Goal: Obtain resource: Obtain resource

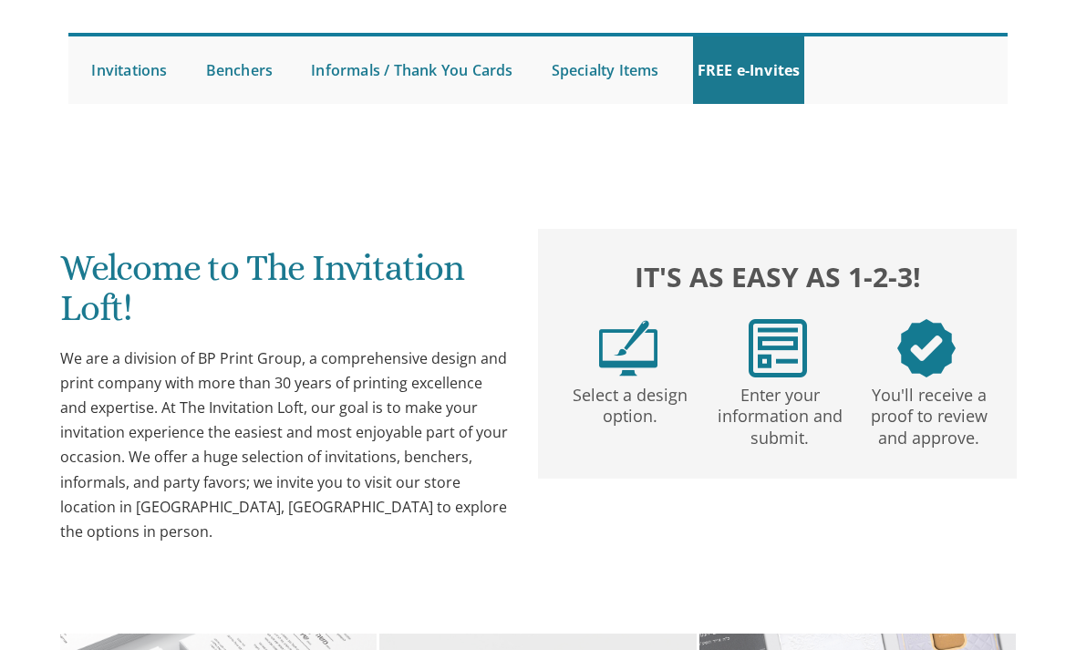
scroll to position [148, 0]
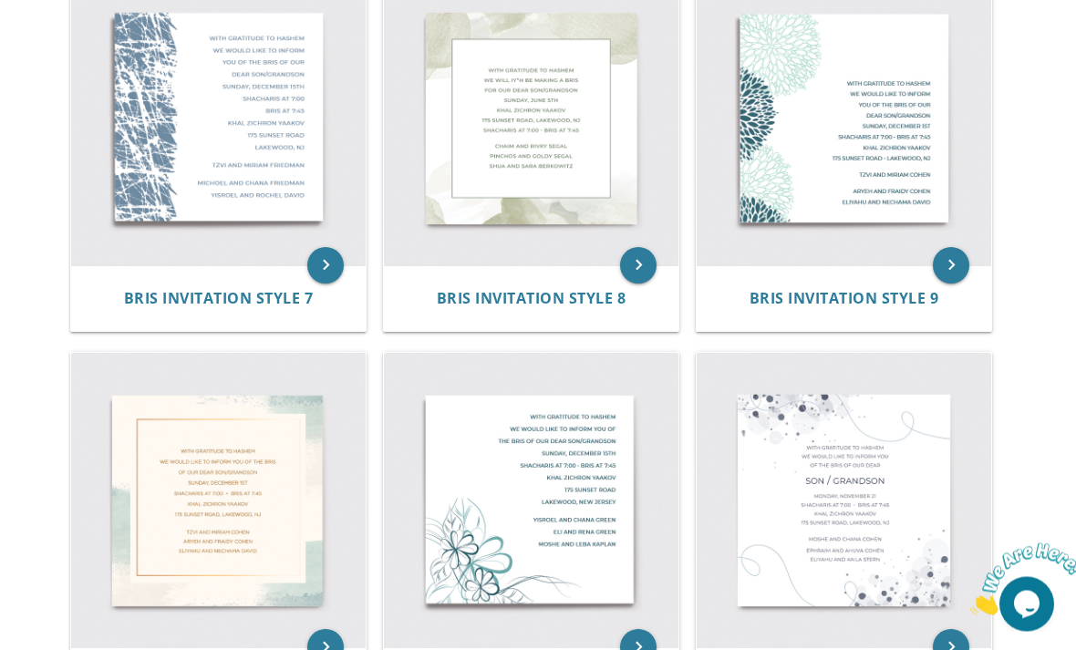
scroll to position [1193, 0]
click at [555, 516] on img at bounding box center [531, 500] width 295 height 295
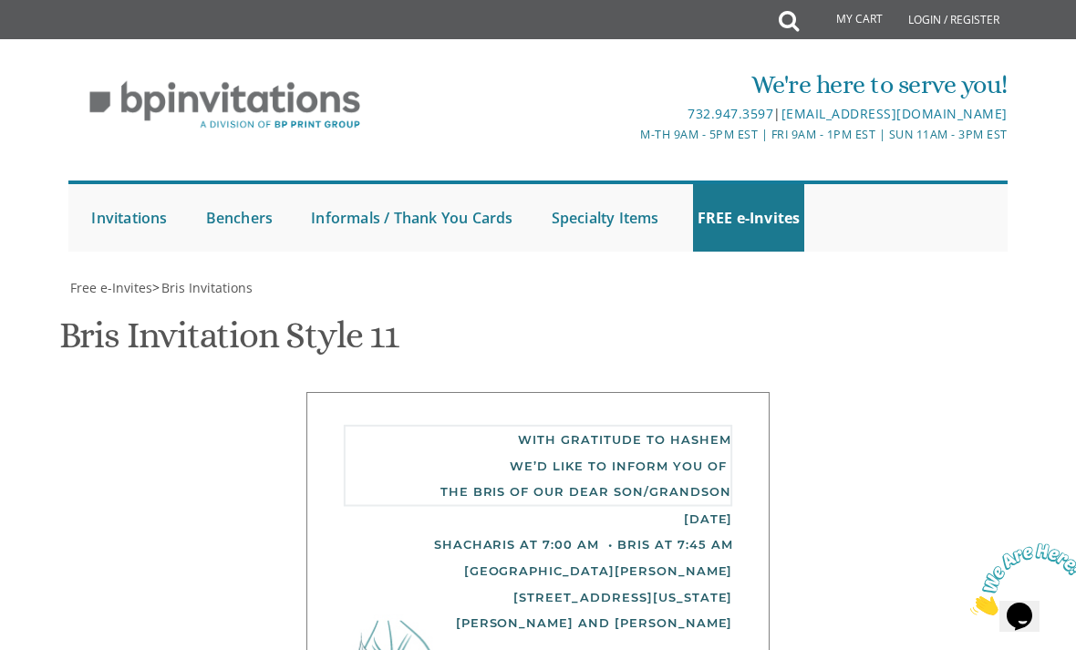
scroll to position [748, 0]
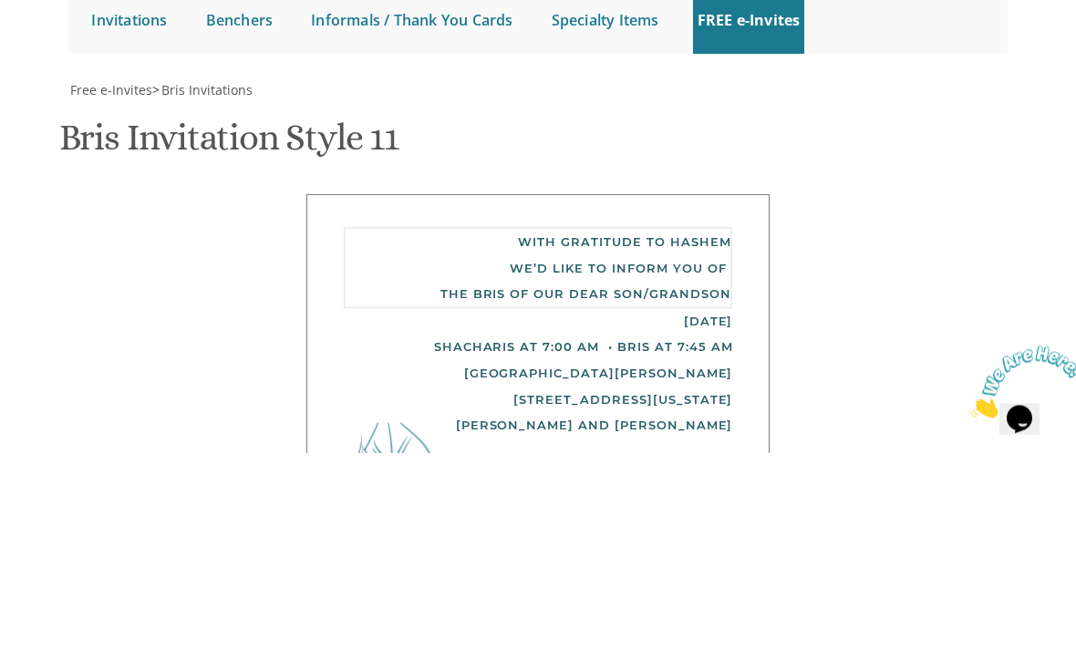
type textarea "ברוב שבח והודאה להשי״ת We’d like to inform you of the bris of our dear son"
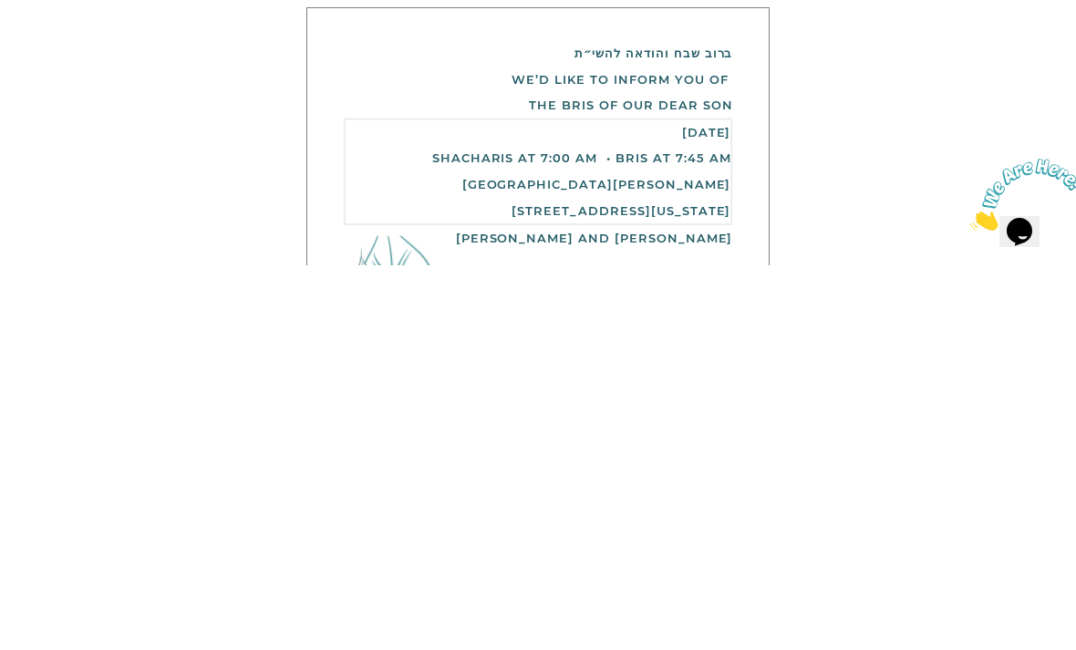
scroll to position [802, 0]
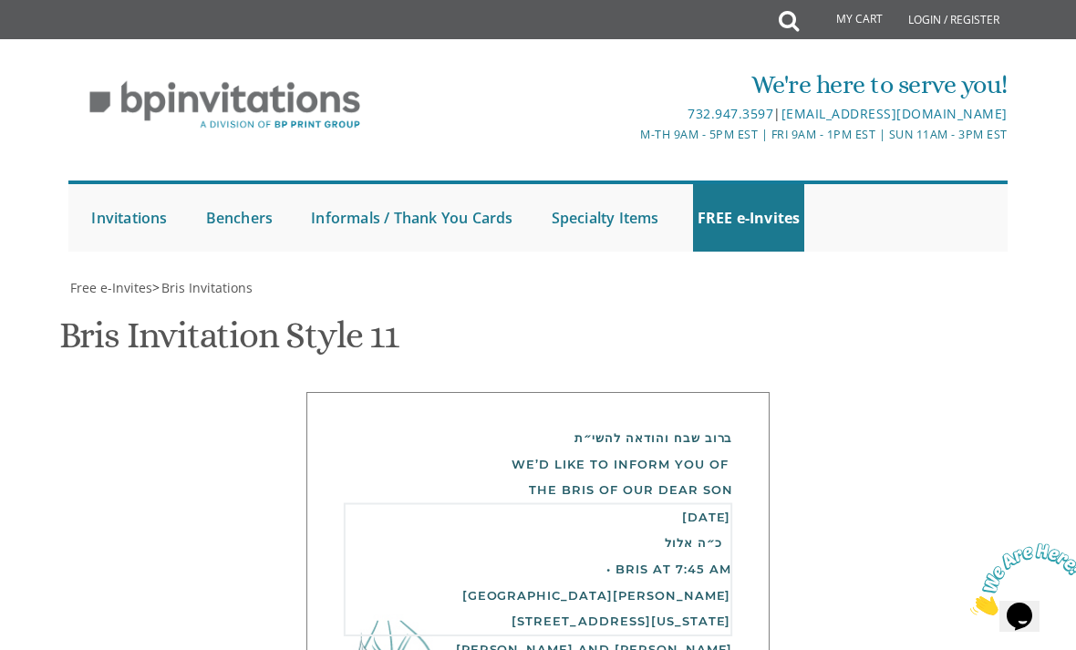
scroll to position [990, 0]
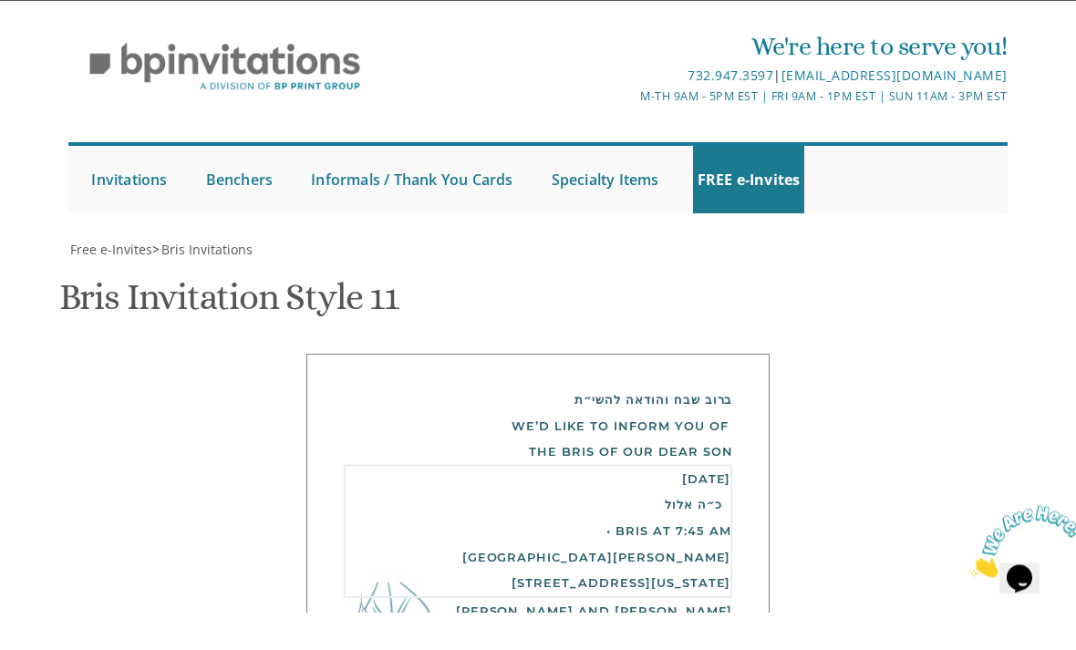
type textarea "Thursday , September 18th כ״ה אלול מנחה 5:45 PM (Upstairs B”M) Followed by Bris…"
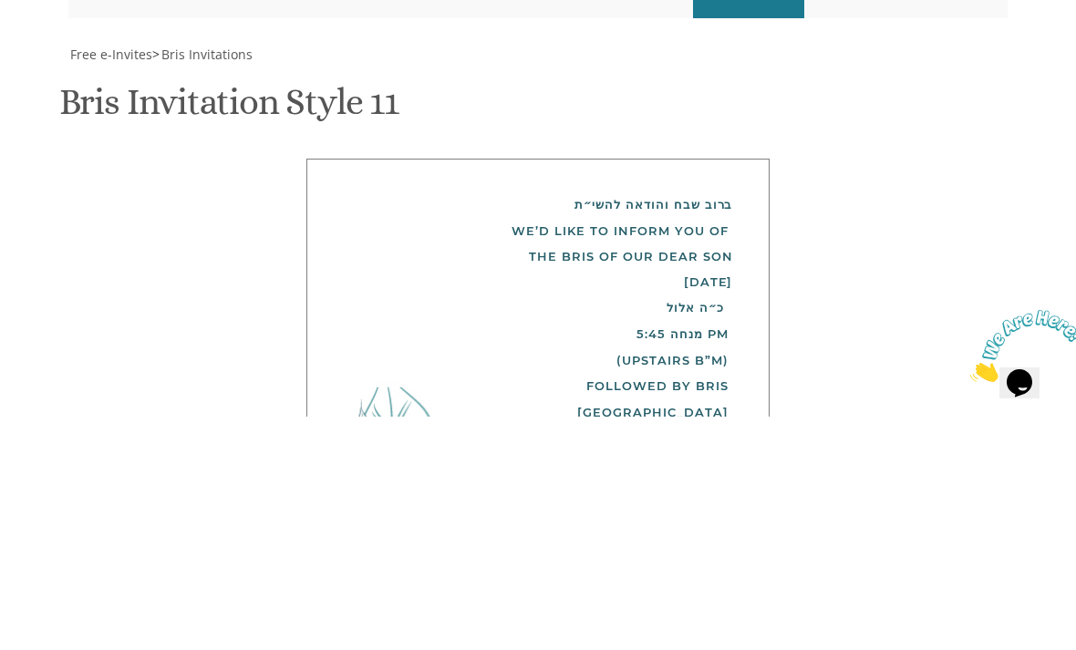
type textarea "Meir and Baila Lowinger"
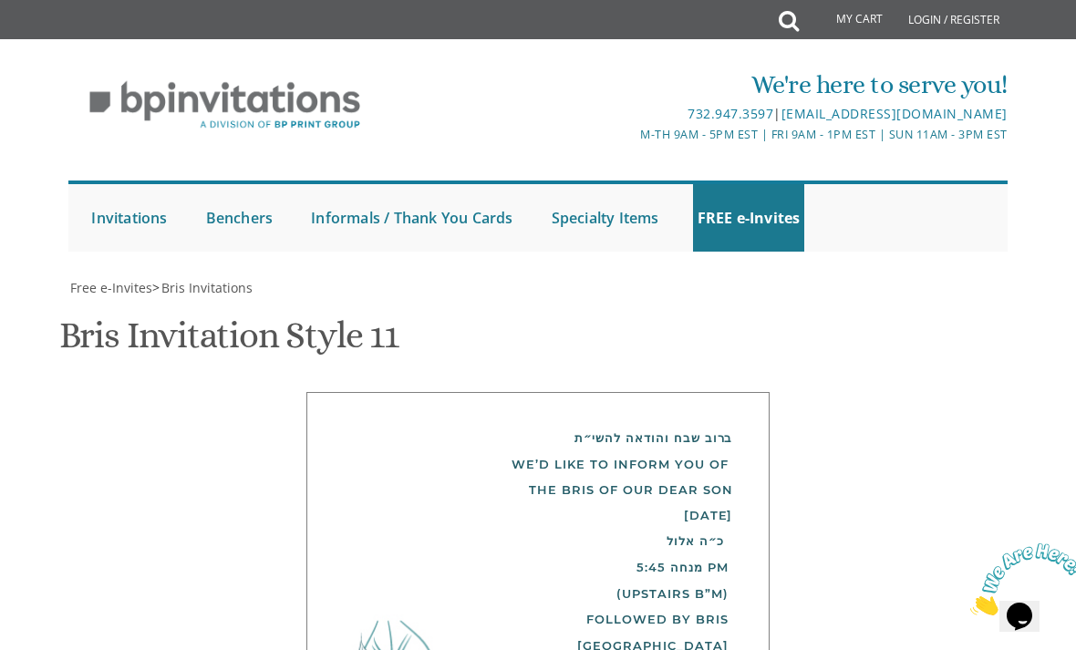
type input "E"
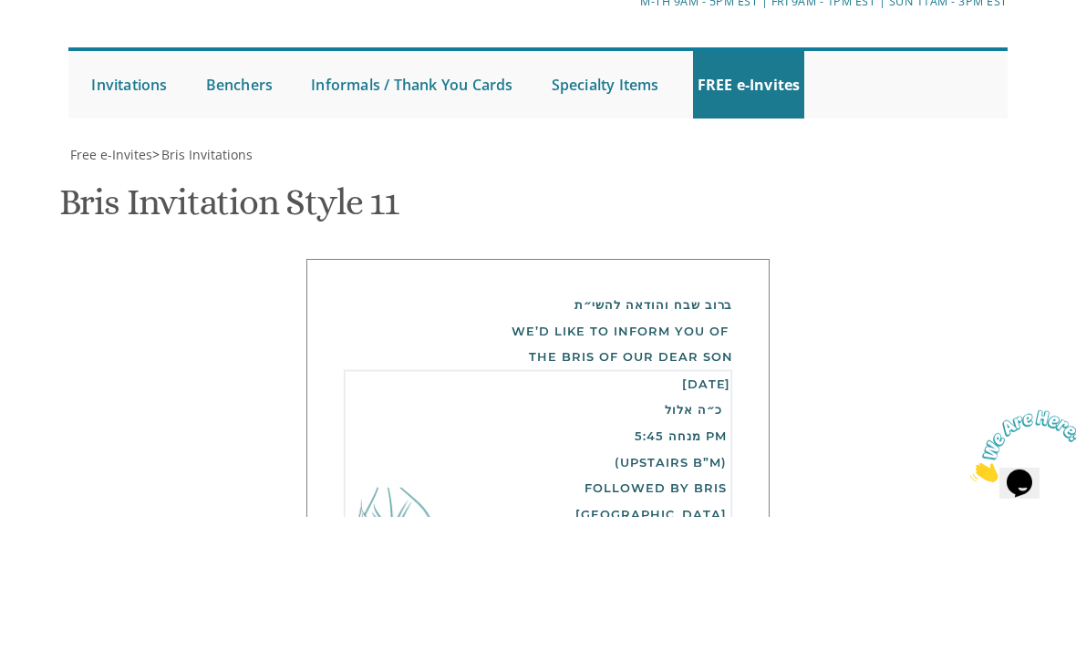
scroll to position [57, 0]
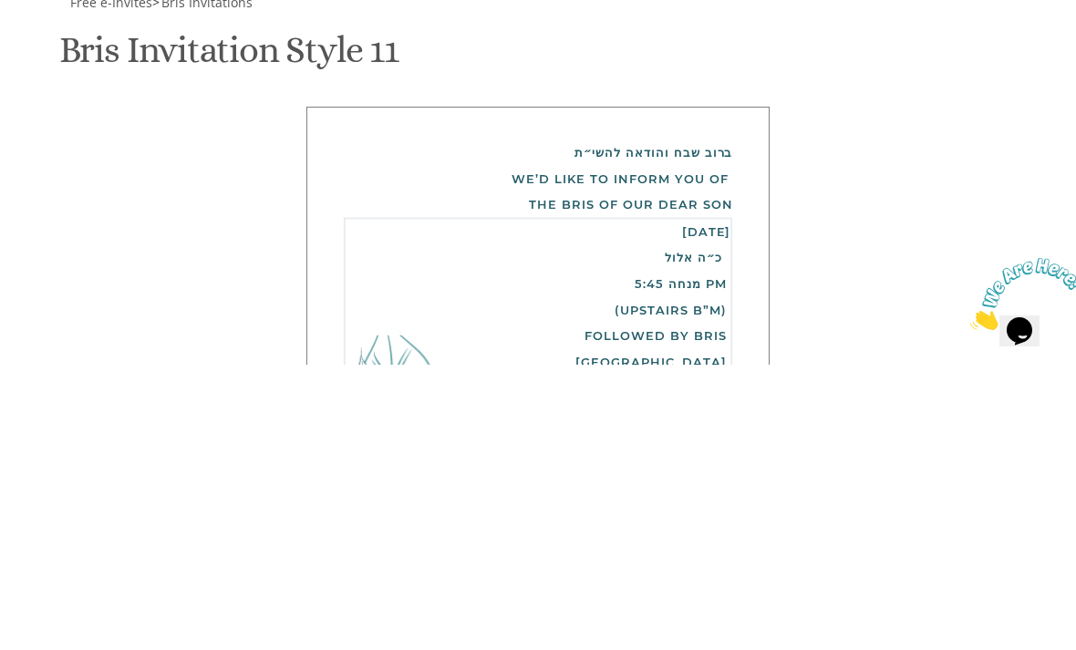
type textarea "Thursday, September 18th כ״ה אלול מנחה 5:45 PM (Upstairs B”M) Followed by Bris …"
type input "Bailalowinger613@gmail.com"
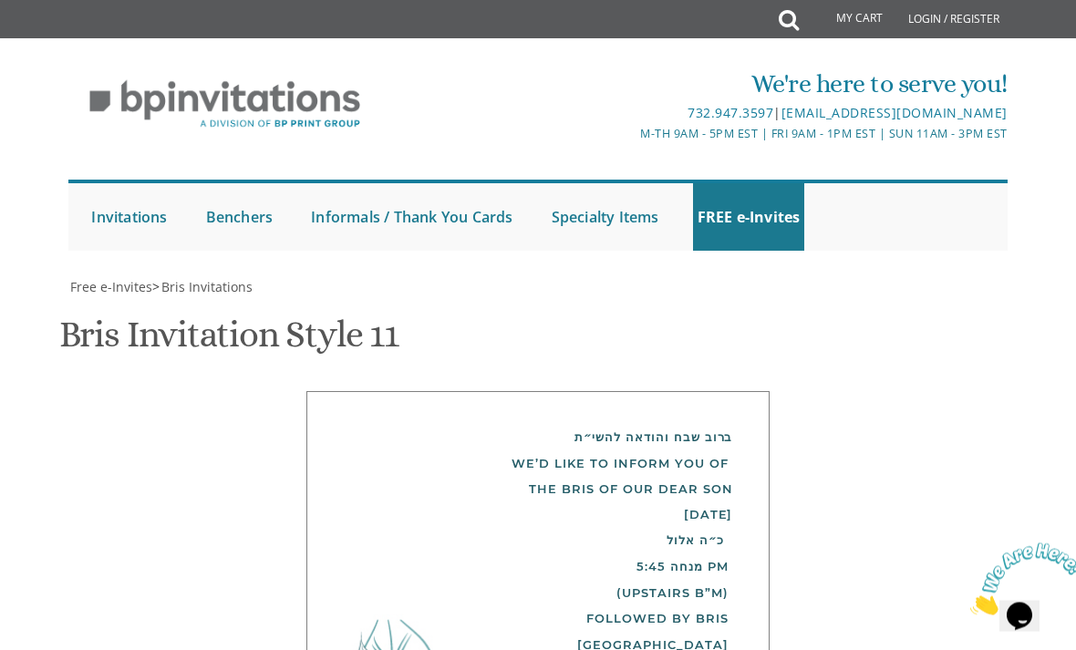
scroll to position [634, 0]
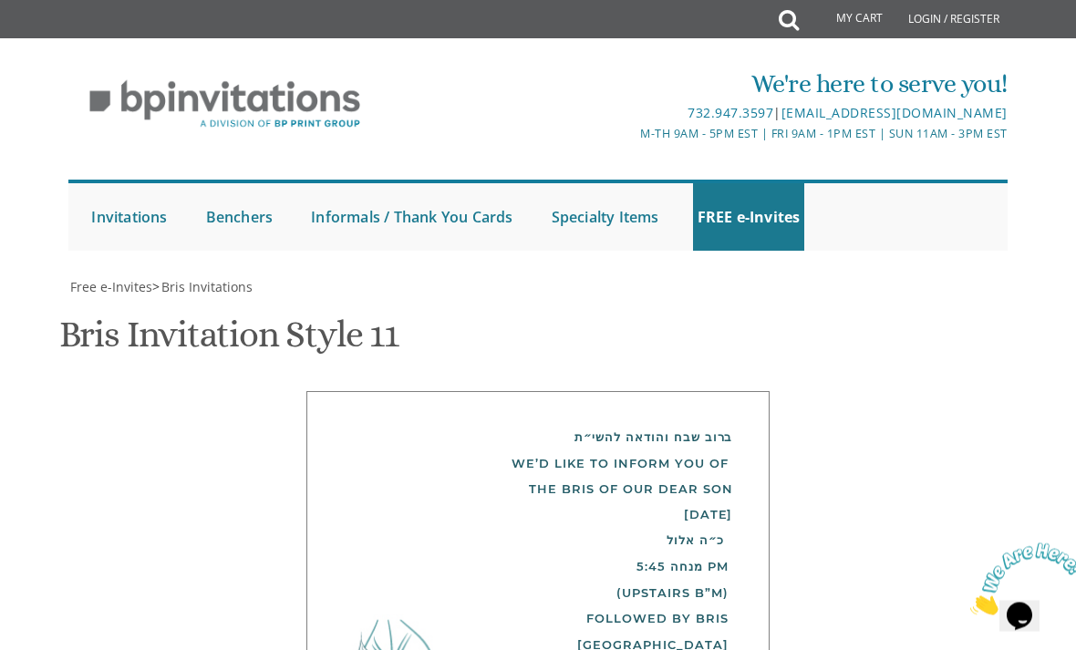
scroll to position [454, 0]
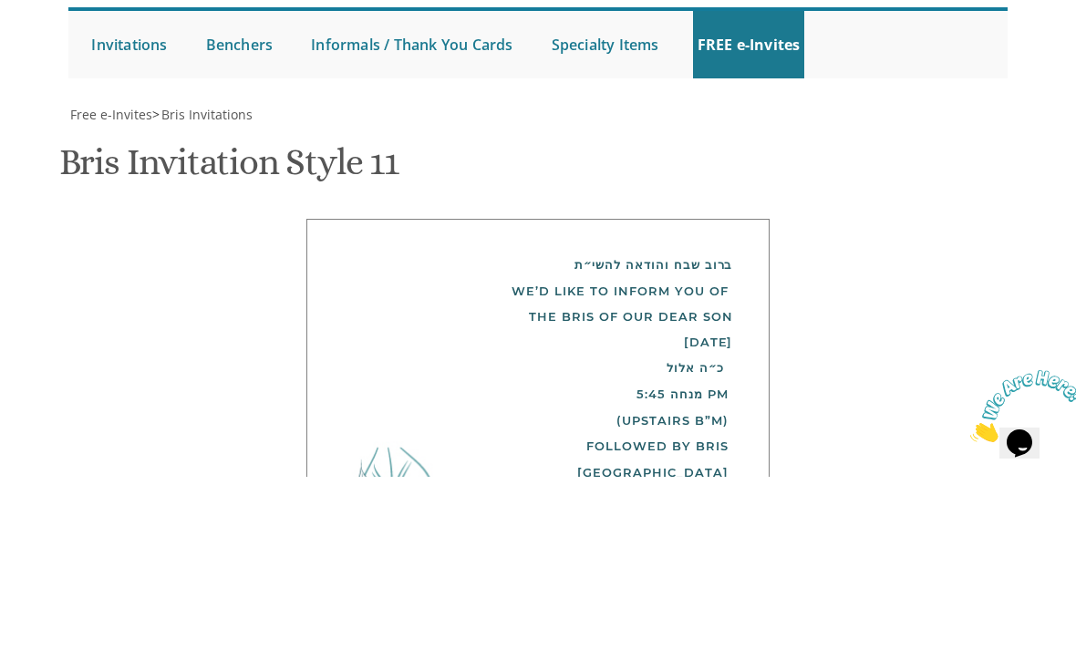
scroll to position [913, 0]
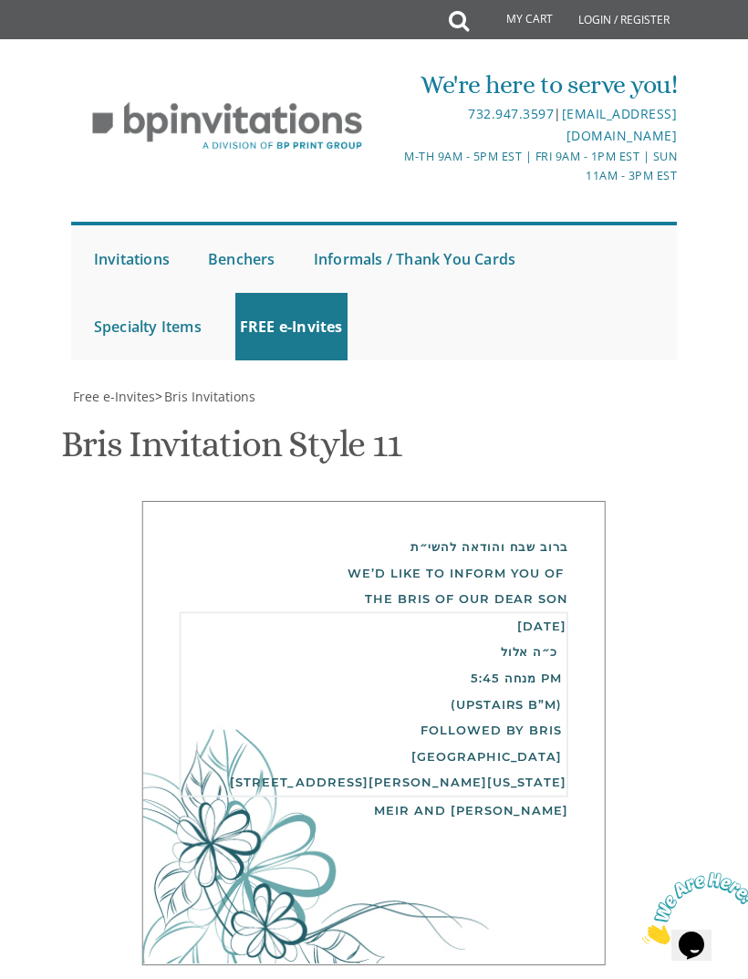
scroll to position [903, 0]
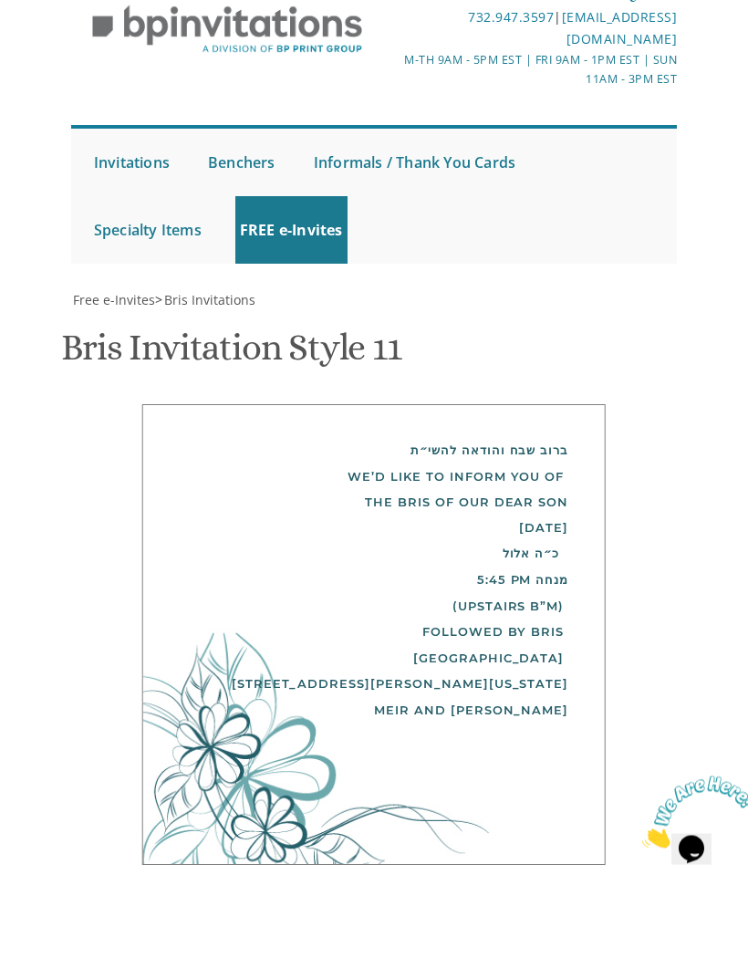
scroll to position [1000, 0]
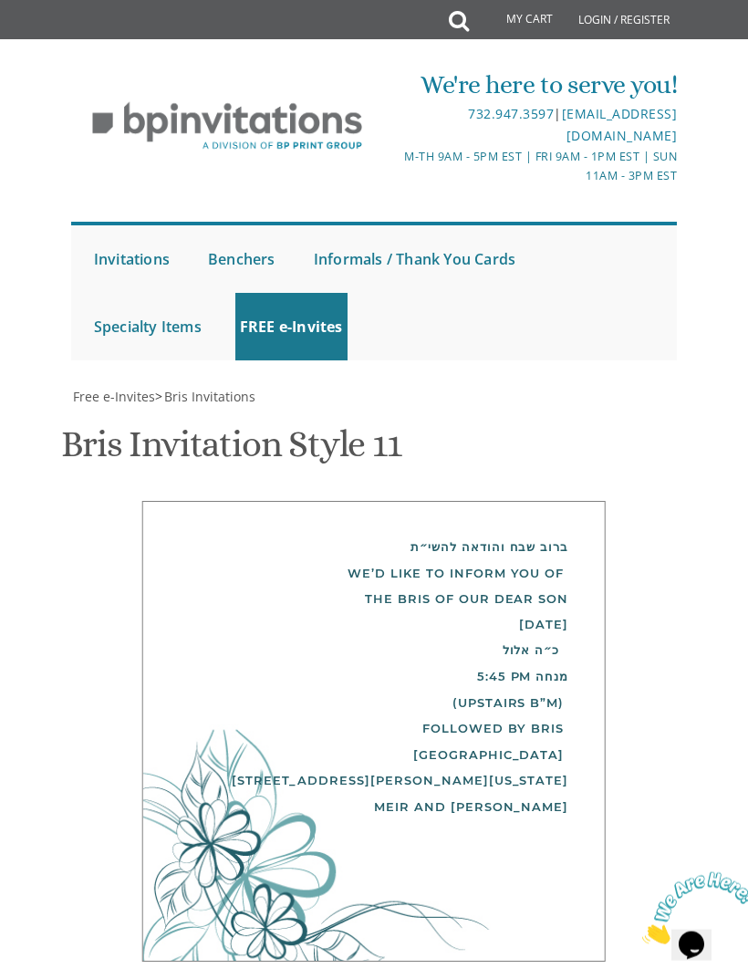
scroll to position [948, 0]
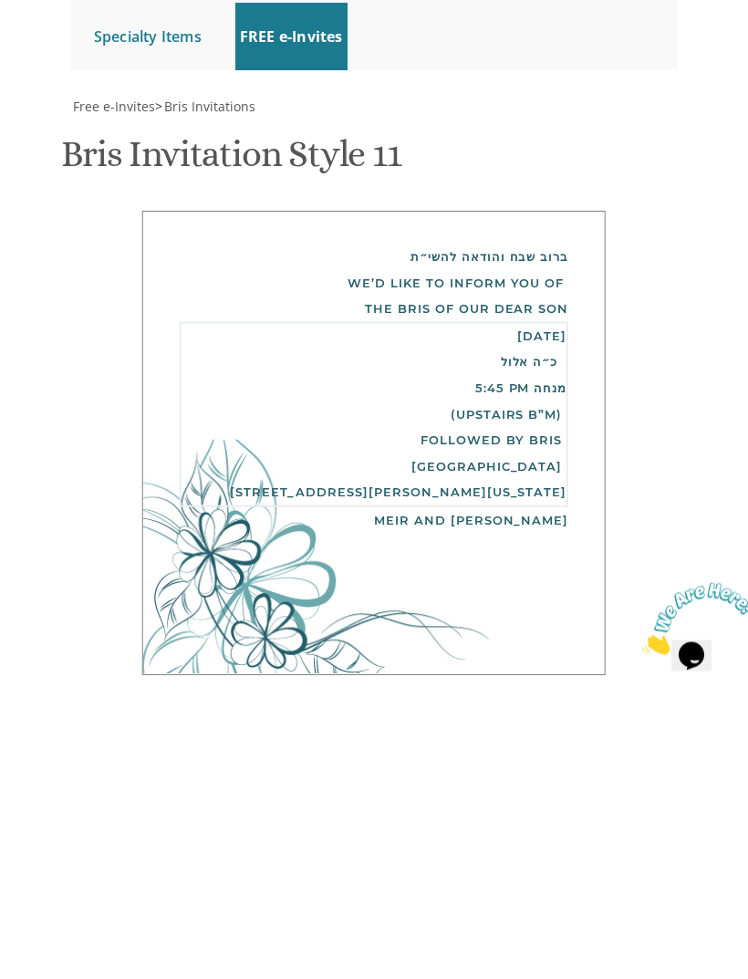
scroll to position [57, 0]
type textarea "Thursday, September 18th כ״ה אלול 5:45 PM מנחה (Upstairs B”M) Followed by Bris …"
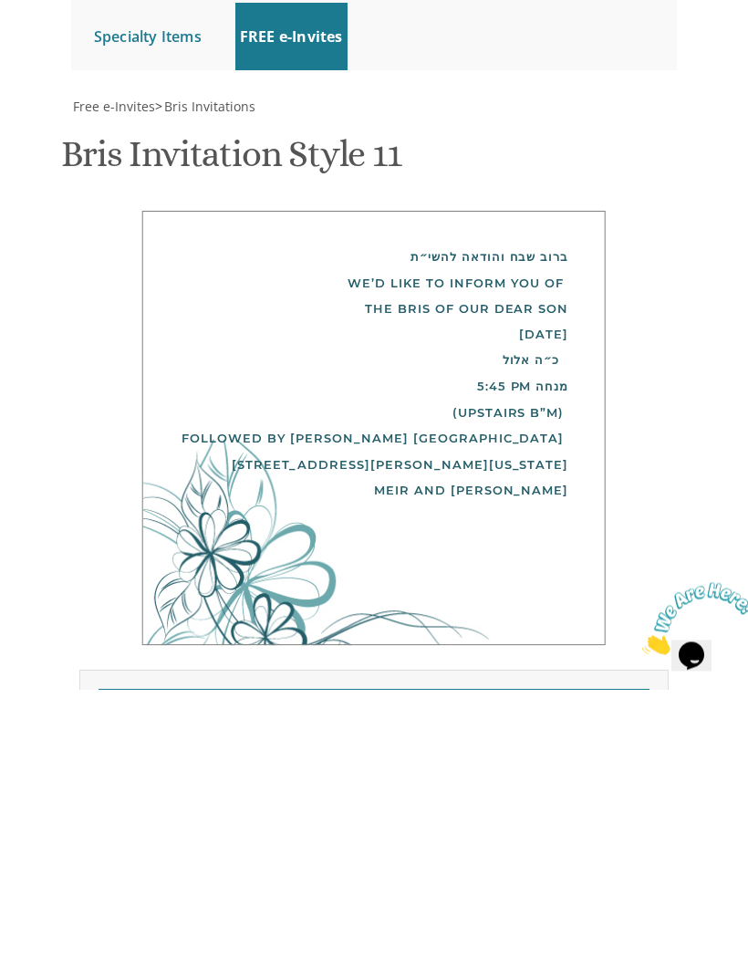
scroll to position [895, 0]
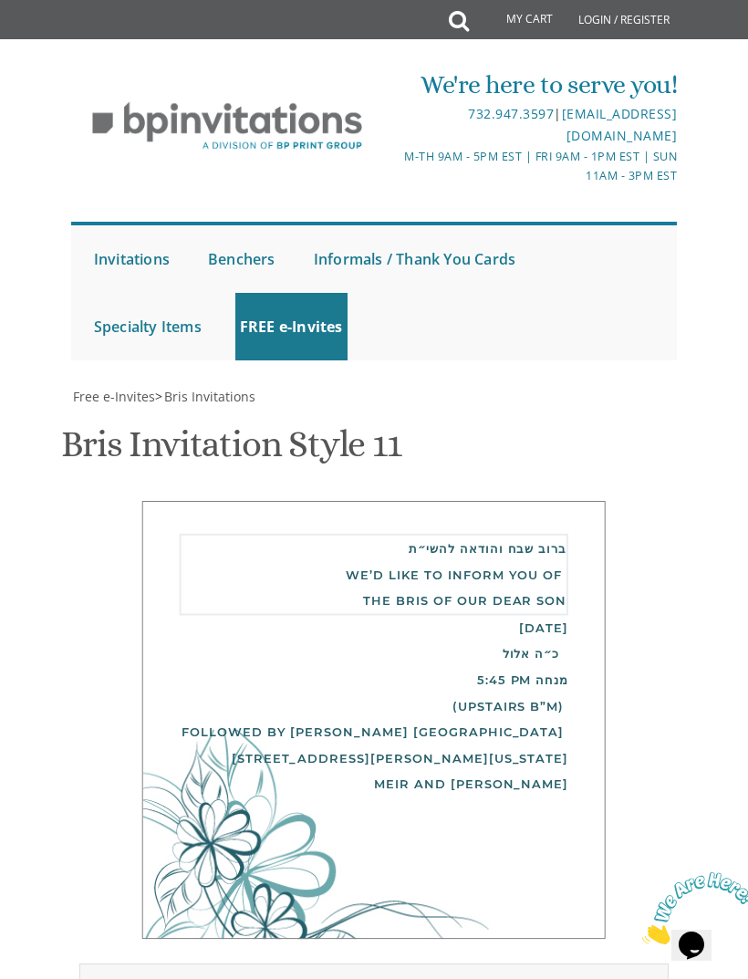
type textarea "ברוב שבח והודאה להשי״ת We’d like to inform you of the bris of our dear son/ gra…"
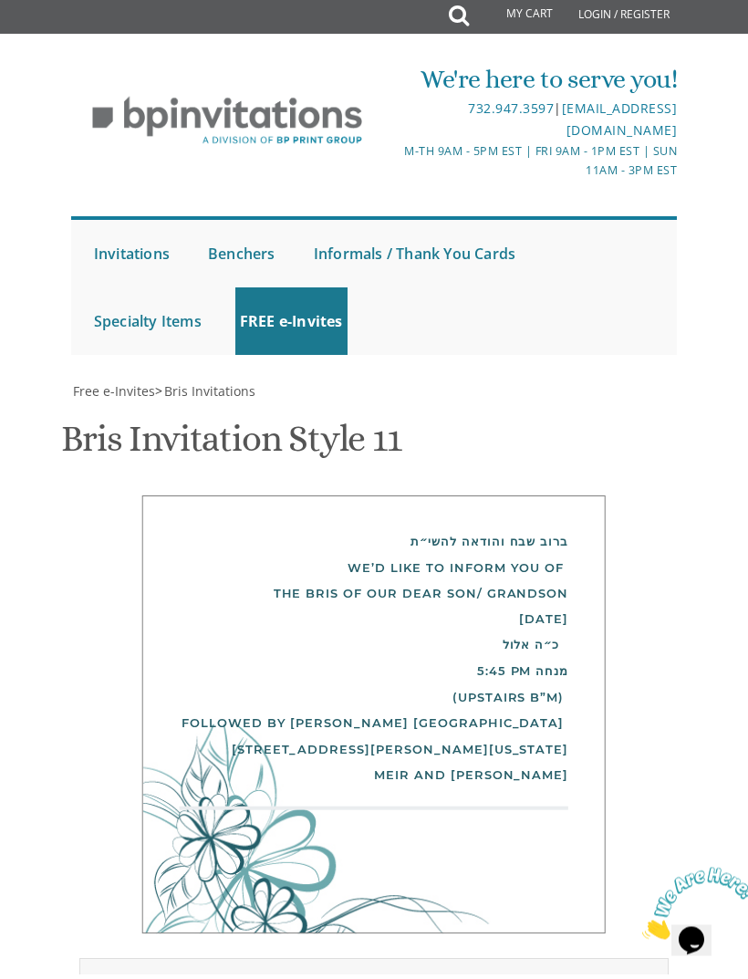
type textarea "Yanked and Chaya Svarc Sarah Lowinger"
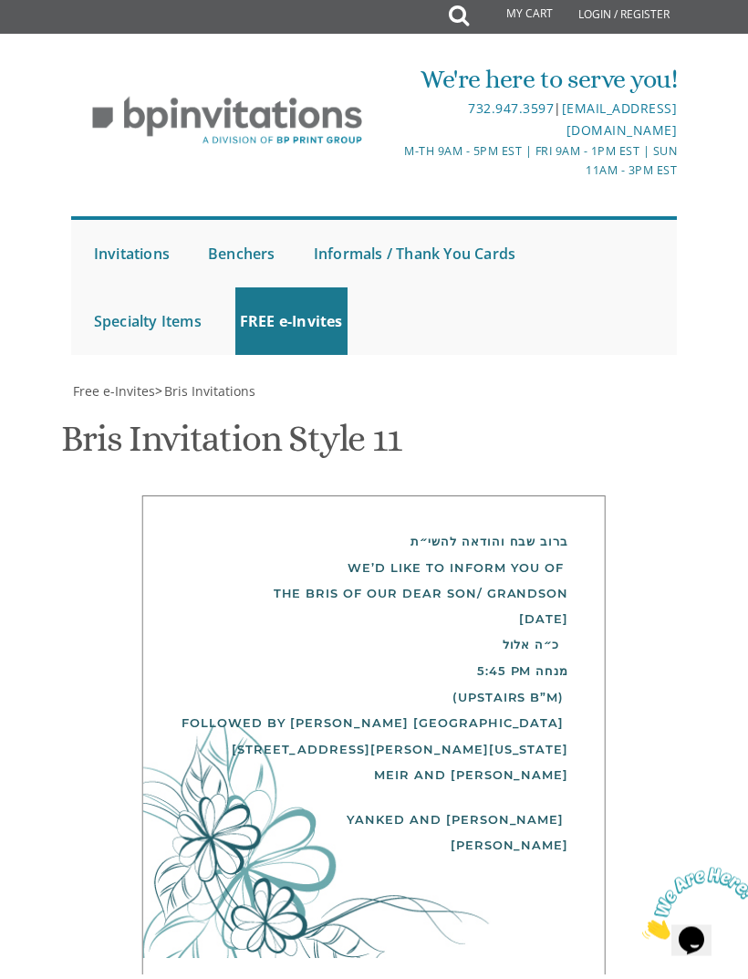
scroll to position [925, 0]
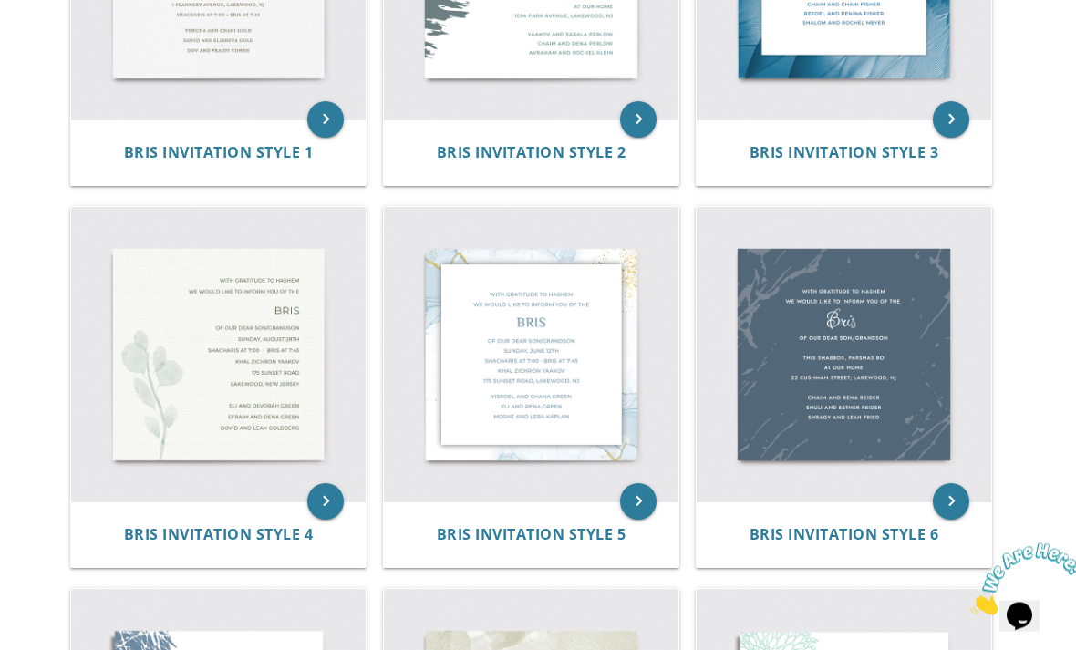
scroll to position [575, 0]
click at [266, 403] on img at bounding box center [218, 354] width 295 height 295
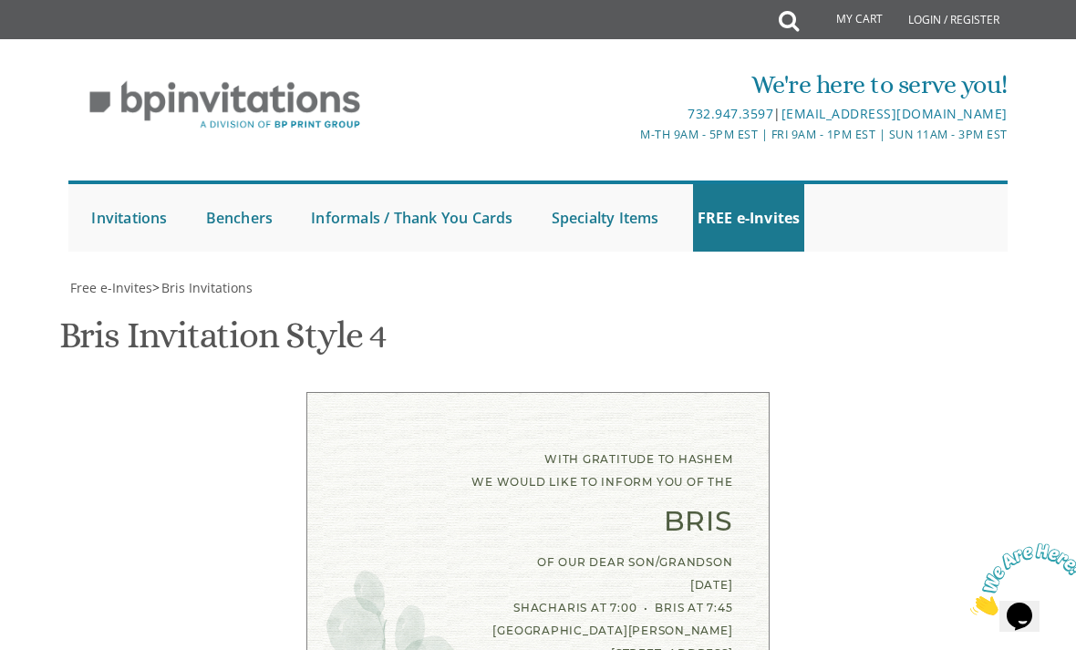
click at [680, 511] on div "Bris" at bounding box center [538, 522] width 389 height 23
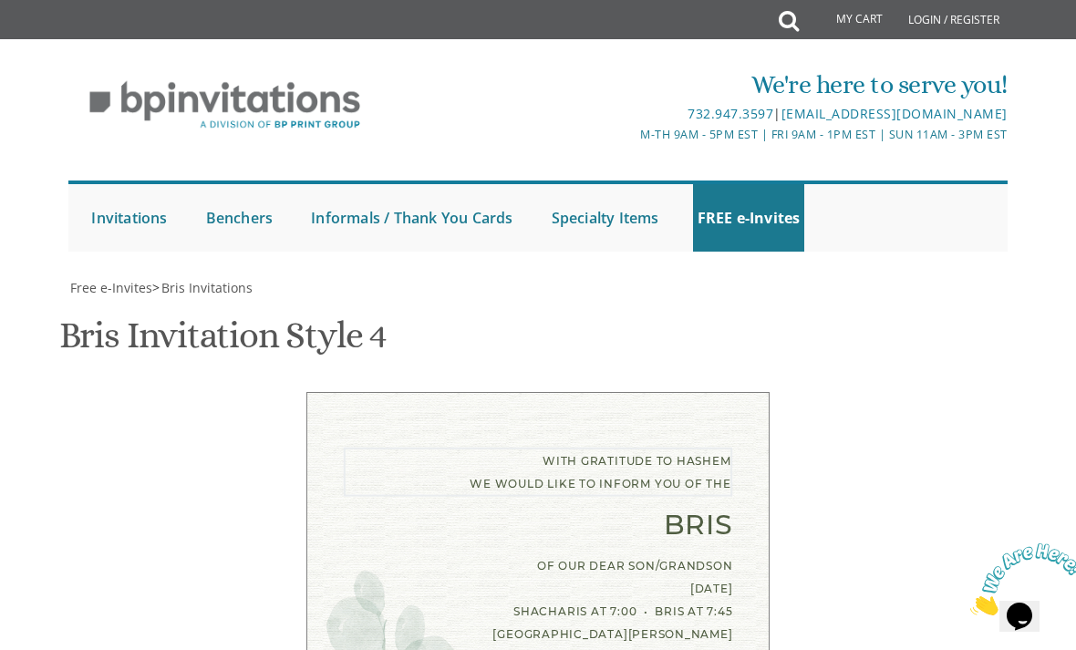
scroll to position [617, 0]
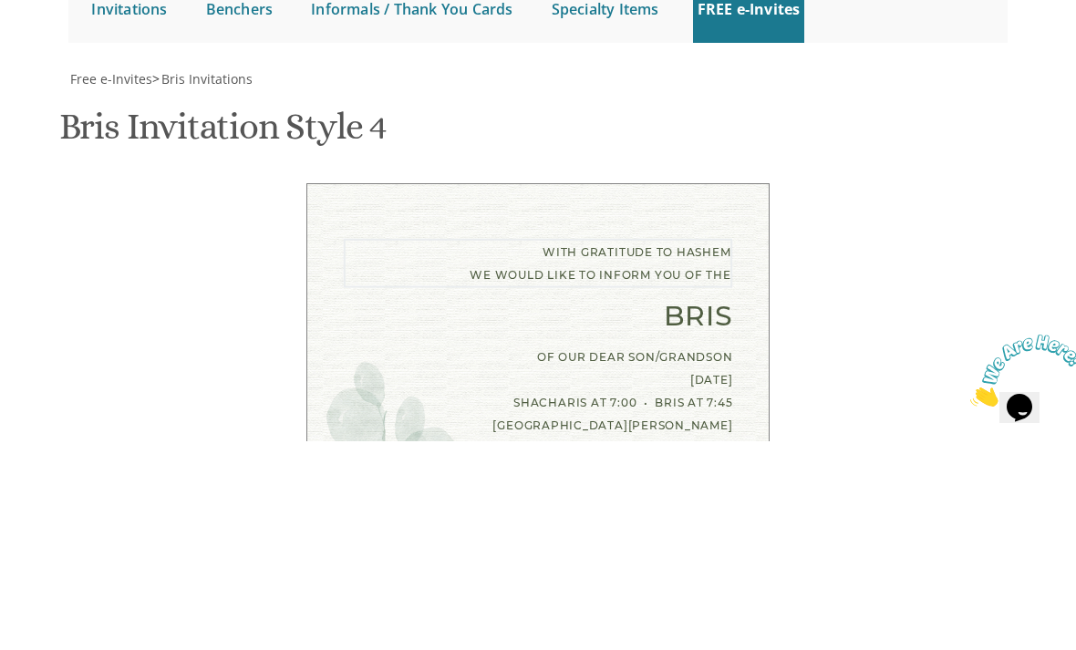
paste textarea "ברוב שבח והודאה להשי״ת We’d like to inform you of the bris of our dear son"
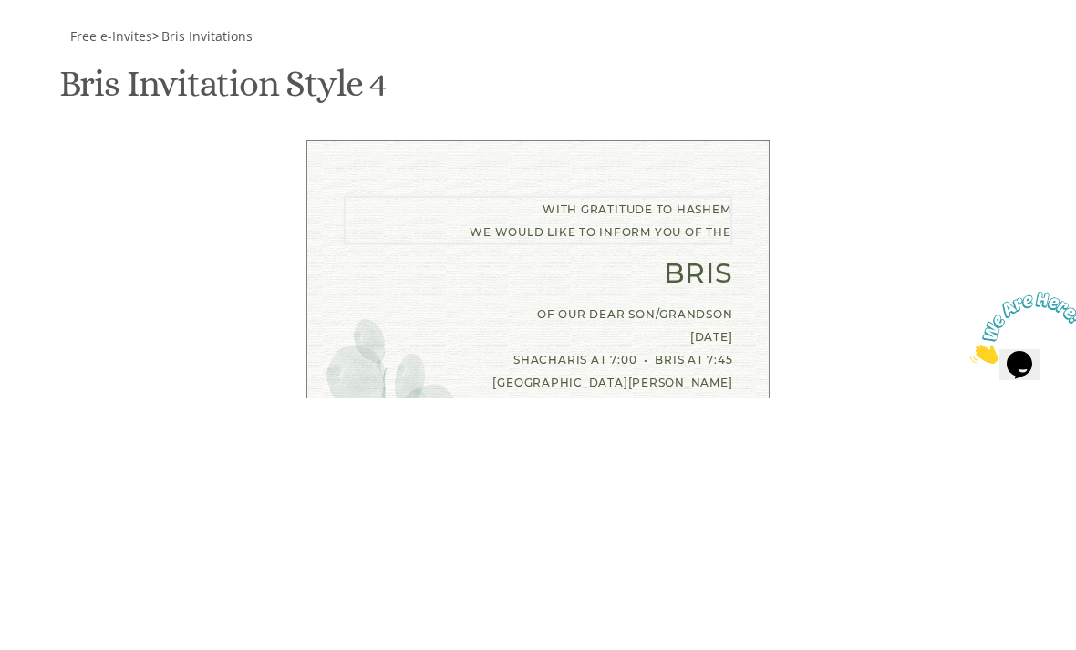
type textarea "ברוב שבח והודאה להשי״ת We’d like to inform you of the bris of our dear son"
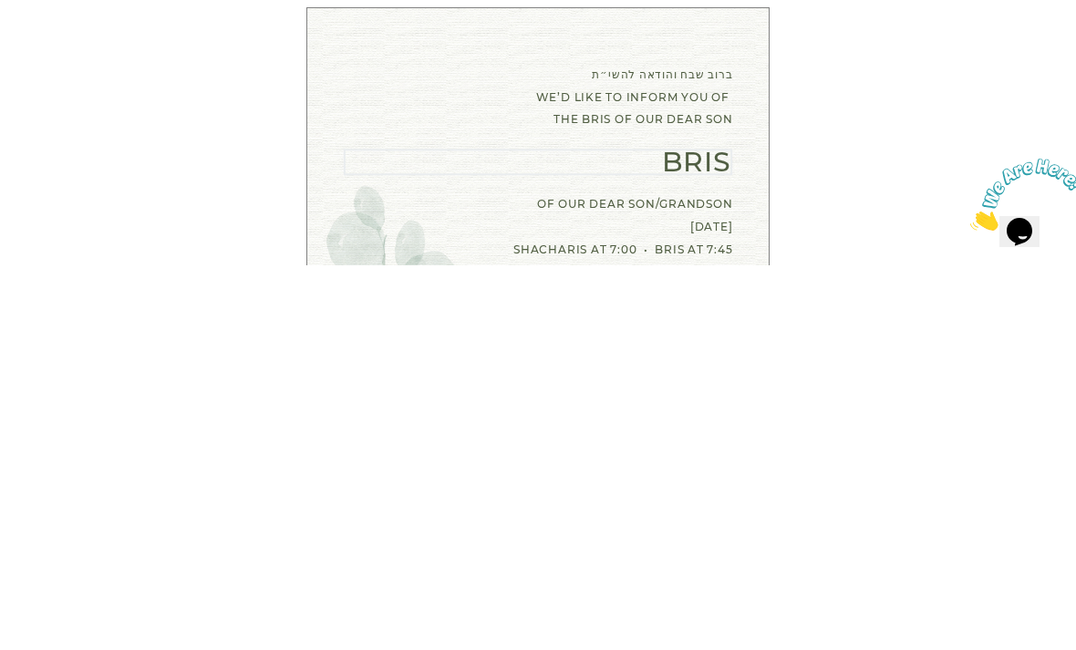
scroll to position [542, 0]
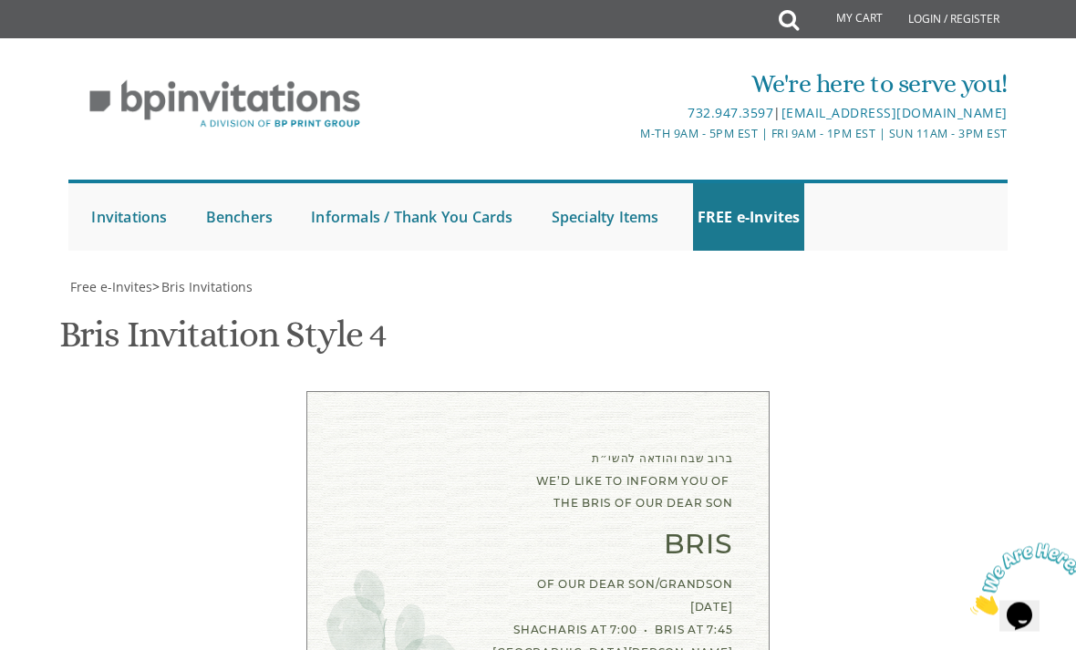
scroll to position [795, 0]
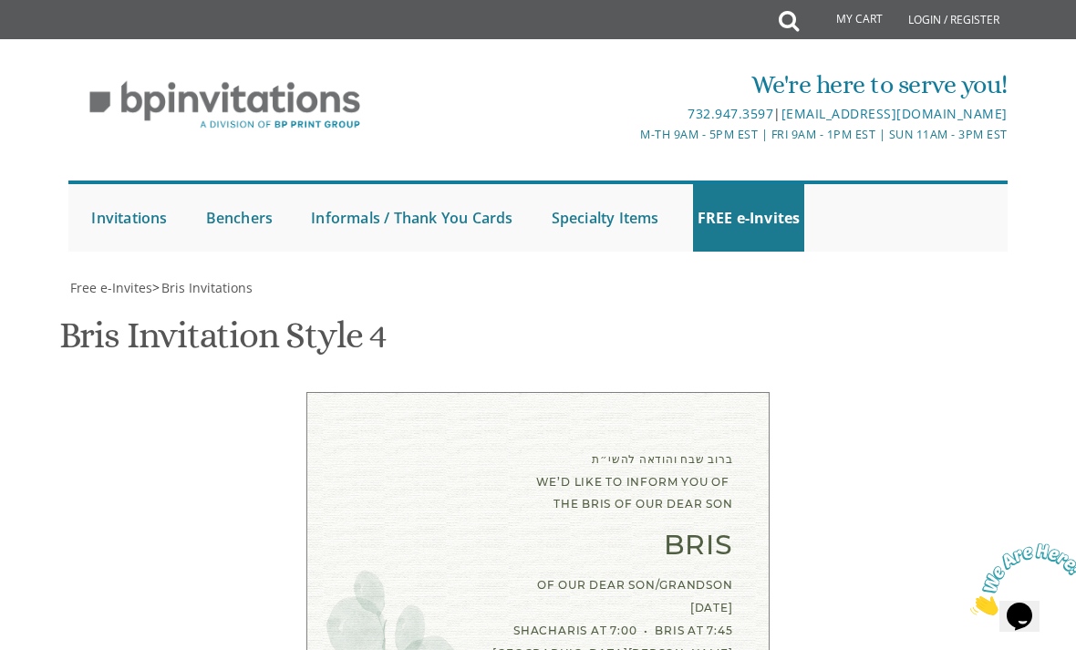
type textarea "Thursday, September 18th כ״ה אלול מנחה 5:45 PM (Upstairs B”M) Followed by Bris …"
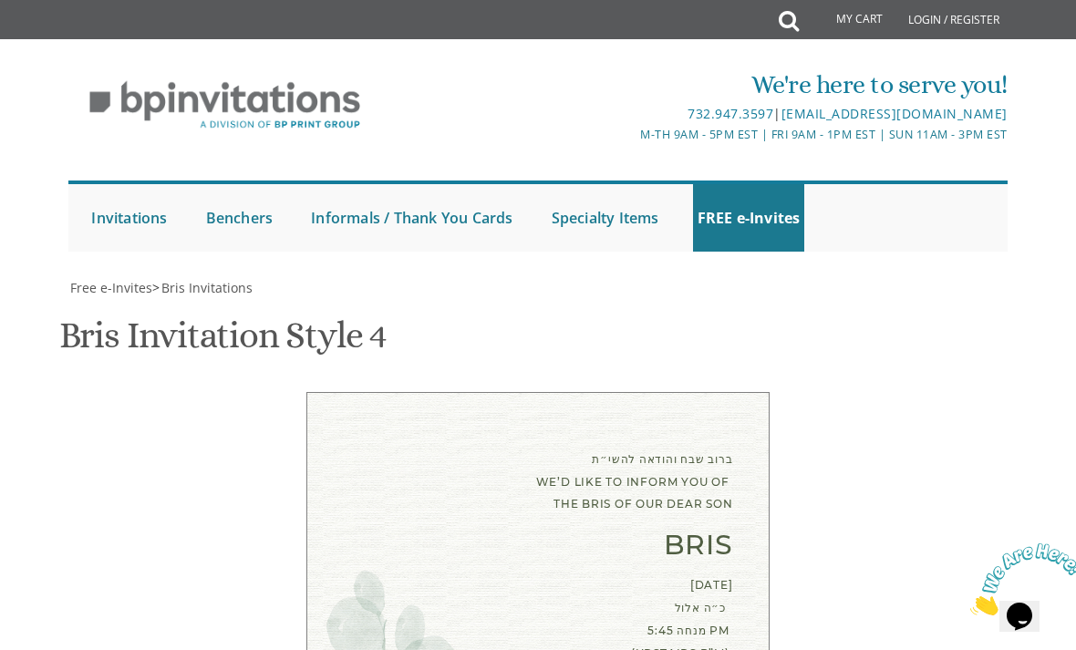
type textarea "Meir and Baila Lowinger"
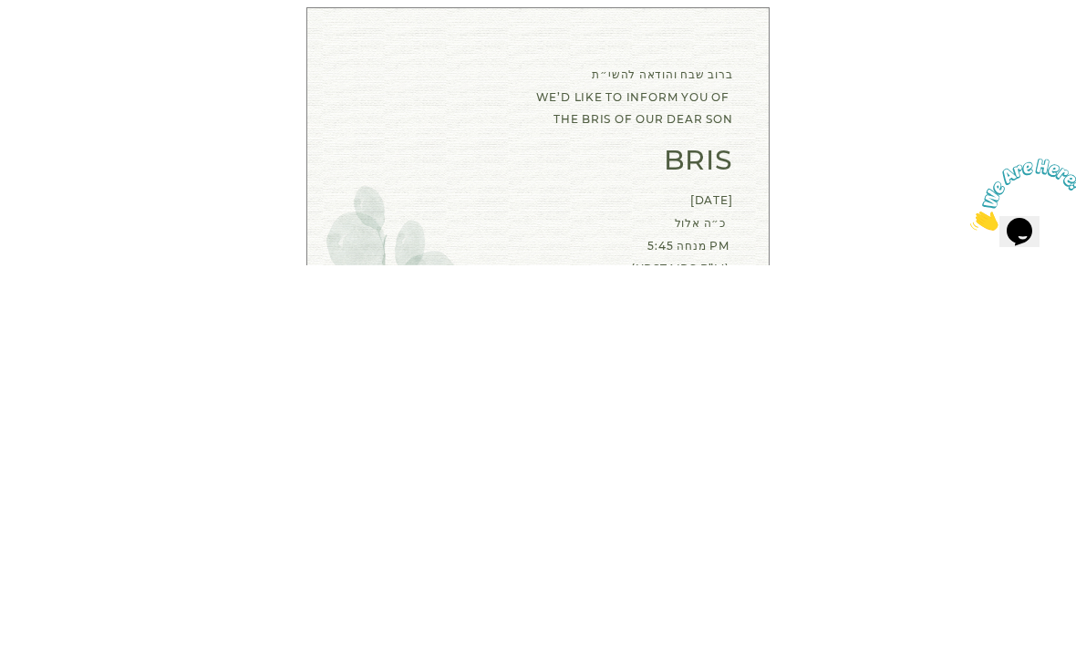
scroll to position [842, 0]
type input "Bailalowinger@gmail.com"
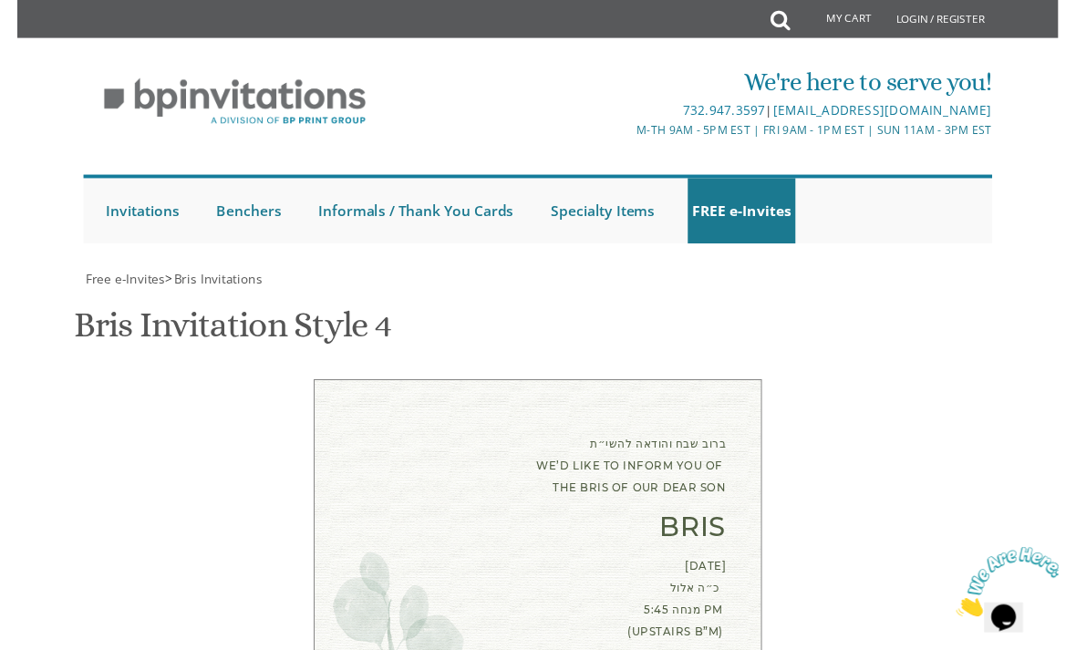
scroll to position [1286, 0]
